Goal: Download file/media

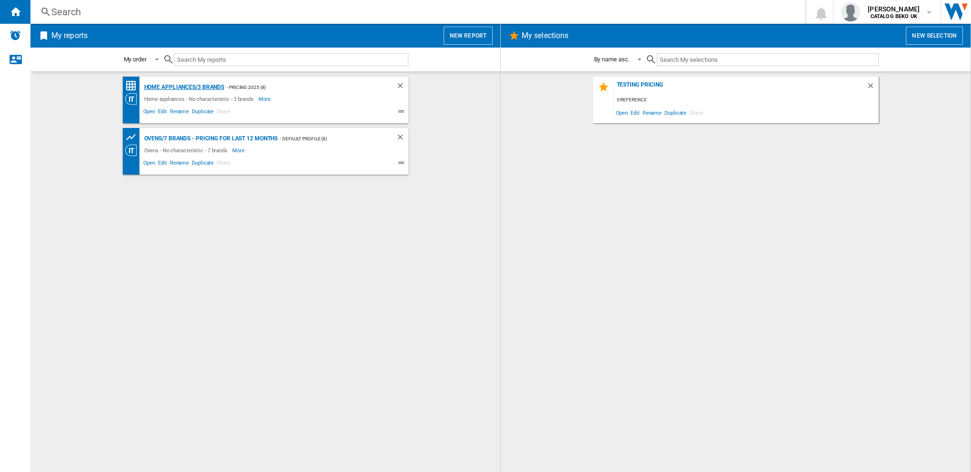
click at [208, 84] on div "Home appliances/3 brands" at bounding box center [183, 87] width 83 height 12
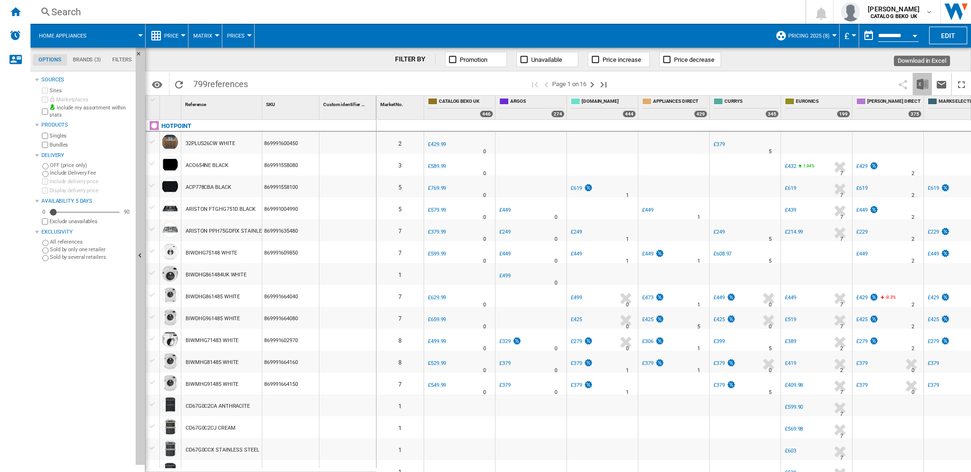
click at [924, 81] on img "Download in Excel" at bounding box center [922, 84] width 11 height 11
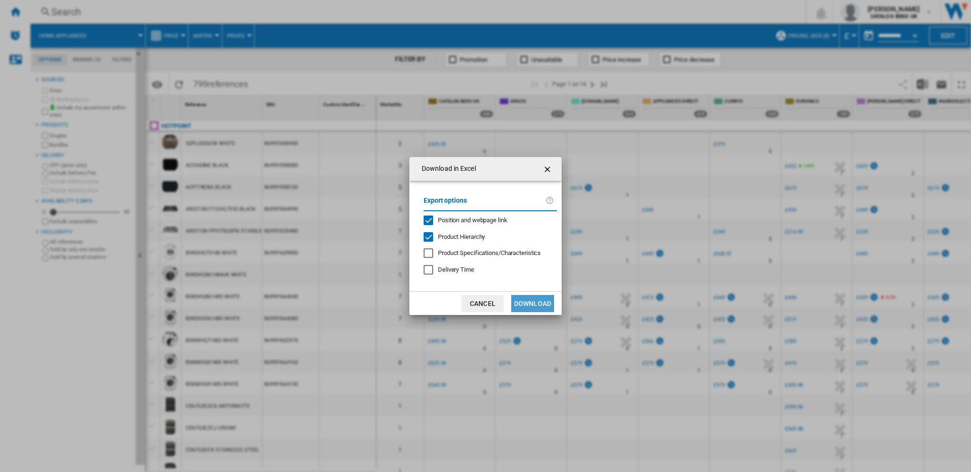
click at [537, 300] on button "Download" at bounding box center [532, 303] width 43 height 17
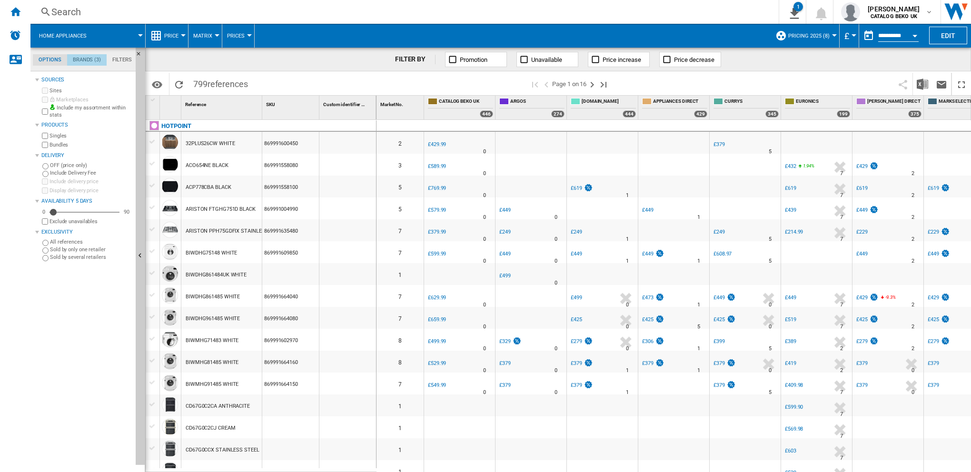
click at [88, 55] on md-tab-item "Brands (3)" at bounding box center [87, 59] width 40 height 11
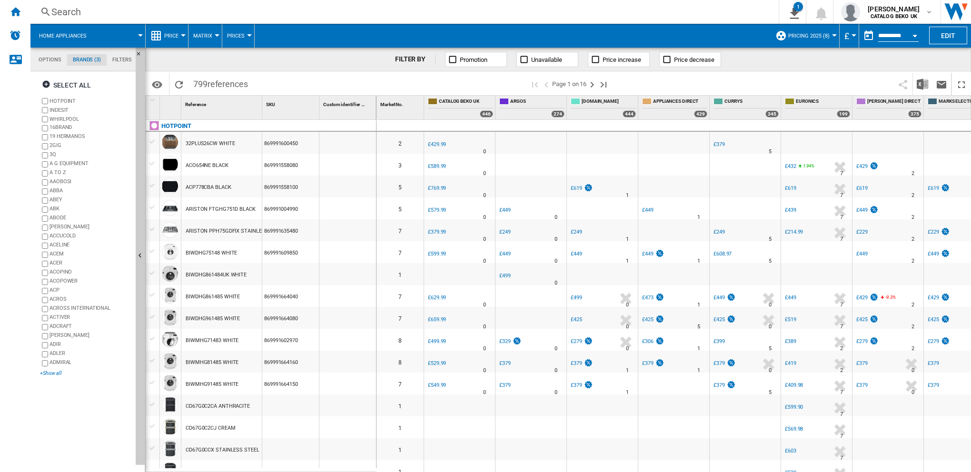
click at [54, 376] on div "+Show all" at bounding box center [86, 373] width 92 height 7
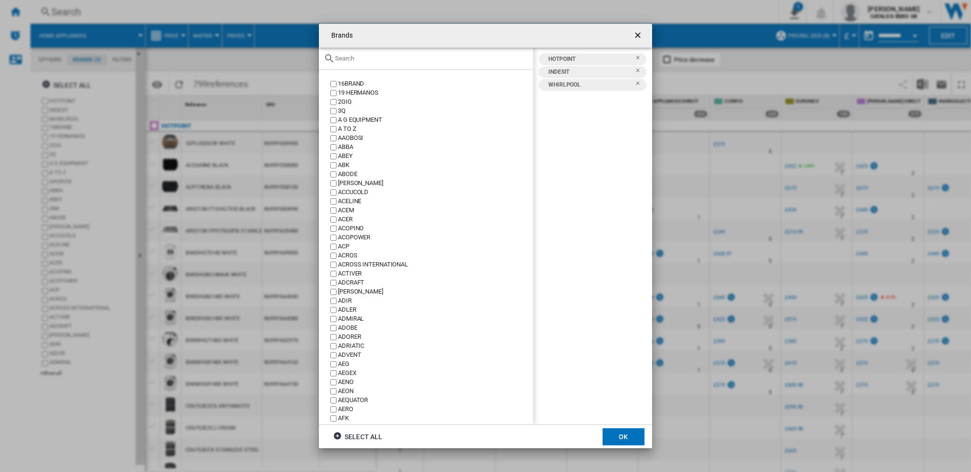
click at [370, 56] on input "text" at bounding box center [431, 58] width 193 height 7
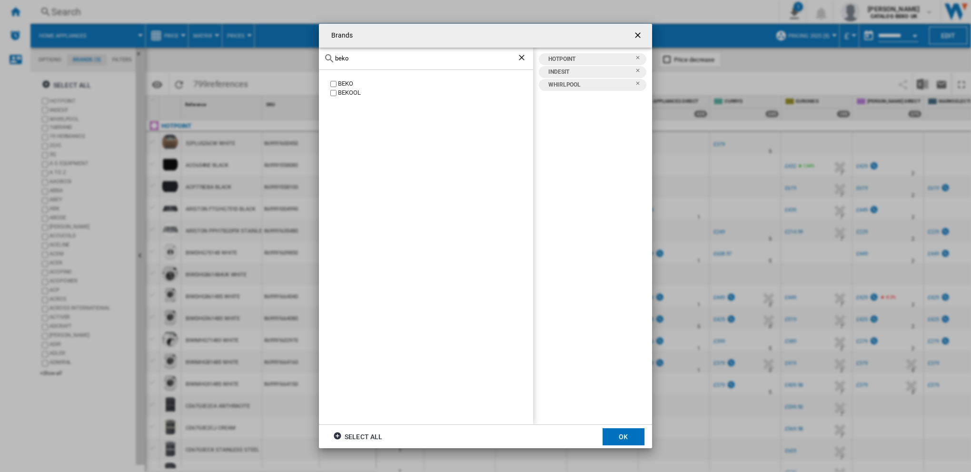
click at [344, 77] on div "BEKO [GEOGRAPHIC_DATA]" at bounding box center [426, 247] width 214 height 355
click at [339, 83] on div "BEKO" at bounding box center [435, 84] width 195 height 9
drag, startPoint x: 368, startPoint y: 58, endPoint x: 332, endPoint y: 58, distance: 35.2
click at [332, 58] on div "beko" at bounding box center [426, 59] width 214 height 22
type input "[PERSON_NAME]"
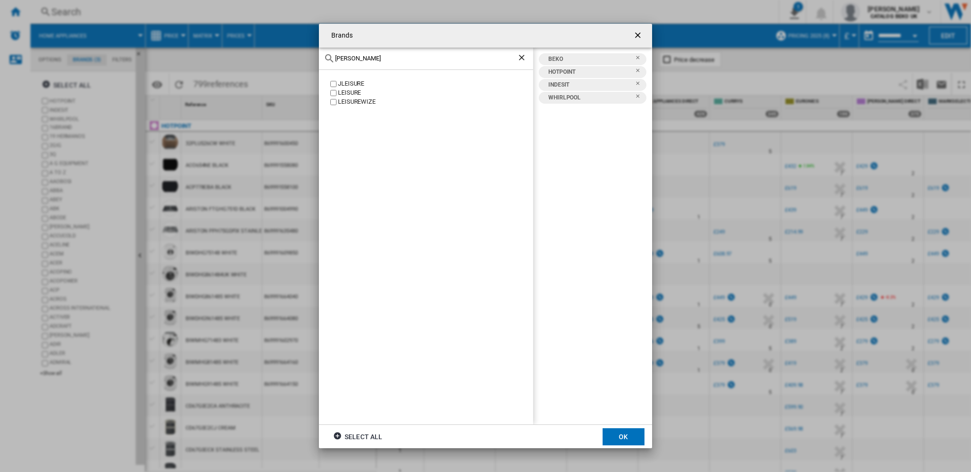
click at [356, 92] on div "LEISURE" at bounding box center [435, 93] width 195 height 9
drag, startPoint x: 360, startPoint y: 57, endPoint x: 330, endPoint y: 53, distance: 31.2
click at [330, 53] on div "[PERSON_NAME]" at bounding box center [426, 59] width 214 height 22
click at [354, 148] on div "FLAVEL" at bounding box center [435, 147] width 195 height 9
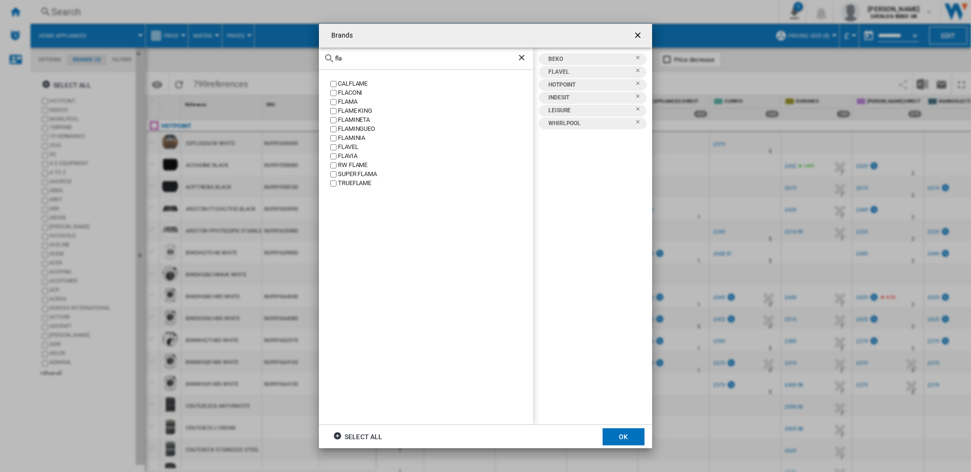
drag, startPoint x: 360, startPoint y: 60, endPoint x: 311, endPoint y: 60, distance: 49.1
click at [311, 60] on div "Brands fla CALFLAME FLACONI [GEOGRAPHIC_DATA] FLAME KING FLAMINETA FLAMINGUEO F…" at bounding box center [485, 236] width 971 height 472
type input "[PERSON_NAME]"
click at [366, 84] on div "[PERSON_NAME]" at bounding box center [435, 84] width 195 height 9
click at [623, 438] on button "OK" at bounding box center [624, 437] width 42 height 17
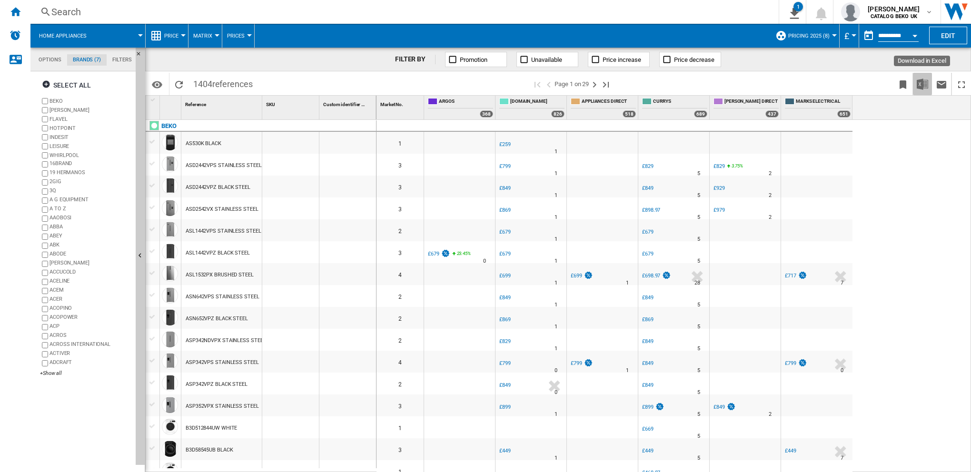
click at [922, 87] on img "Download in Excel" at bounding box center [922, 84] width 11 height 11
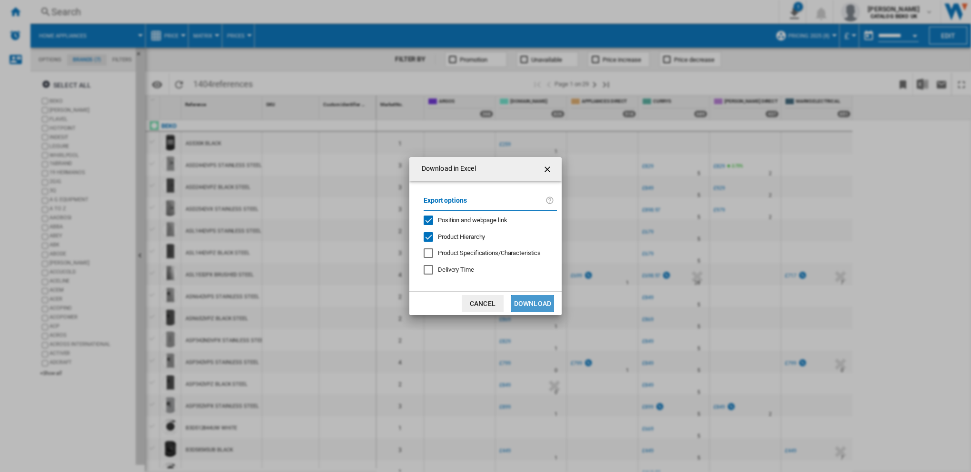
click at [548, 303] on button "Download" at bounding box center [532, 303] width 43 height 17
